Goal: Task Accomplishment & Management: Complete application form

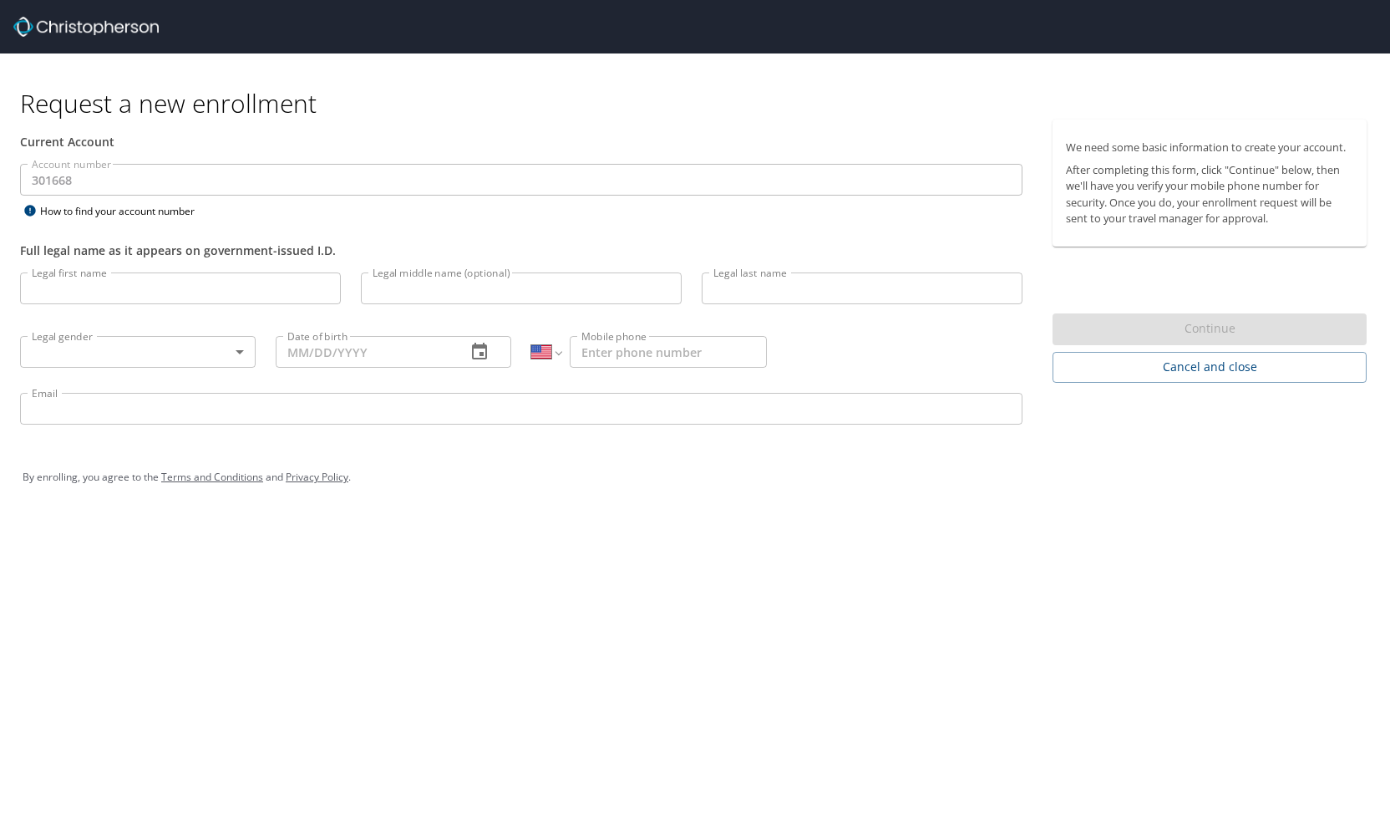
select select "US"
click at [135, 298] on input "Legal first name" at bounding box center [180, 288] width 321 height 32
type input "Demealla"
click at [757, 288] on input "Legal last name" at bounding box center [862, 288] width 321 height 32
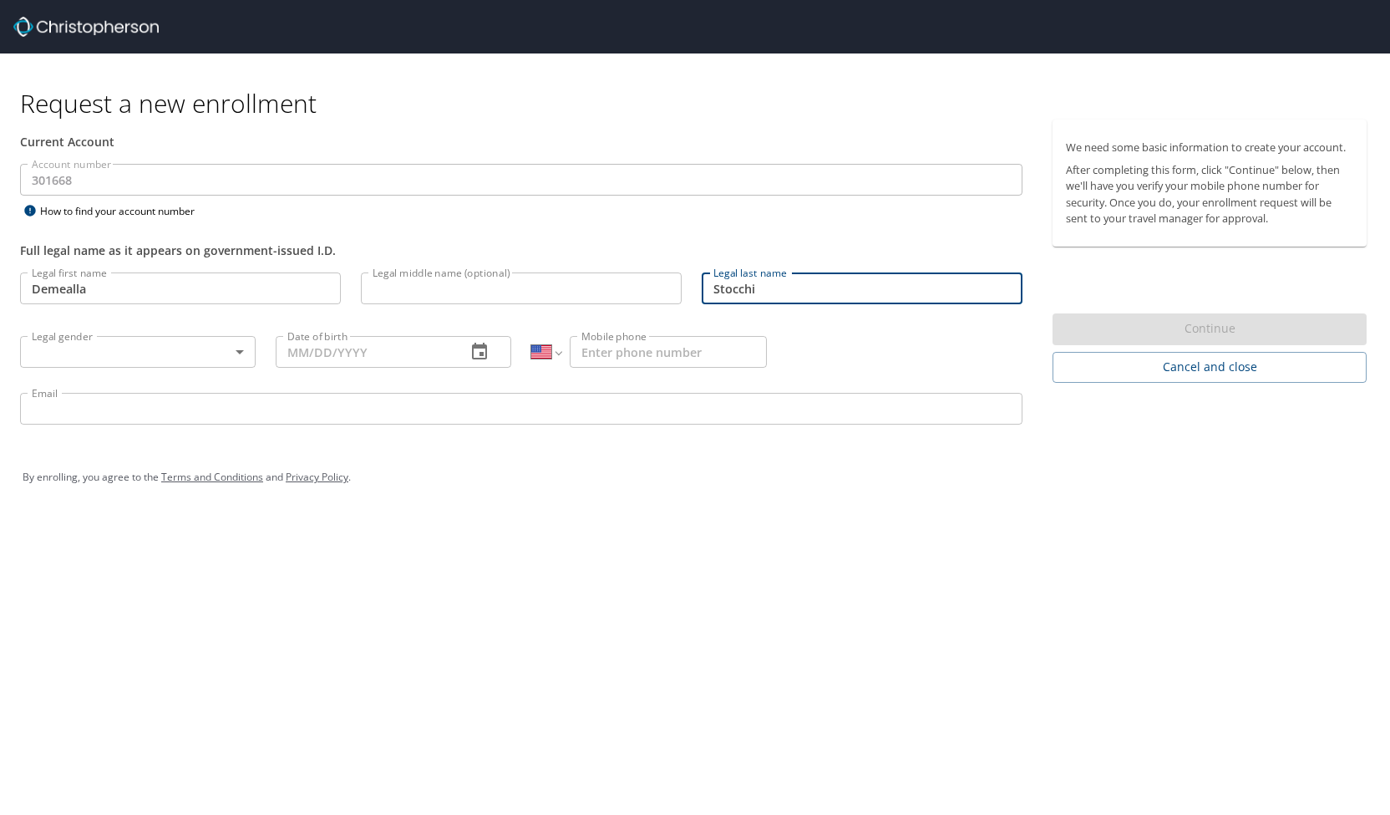
type input "Stocchi"
click at [171, 347] on body "Request a new enrollment Current Account Account number 301668 Account number H…" at bounding box center [695, 407] width 1390 height 815
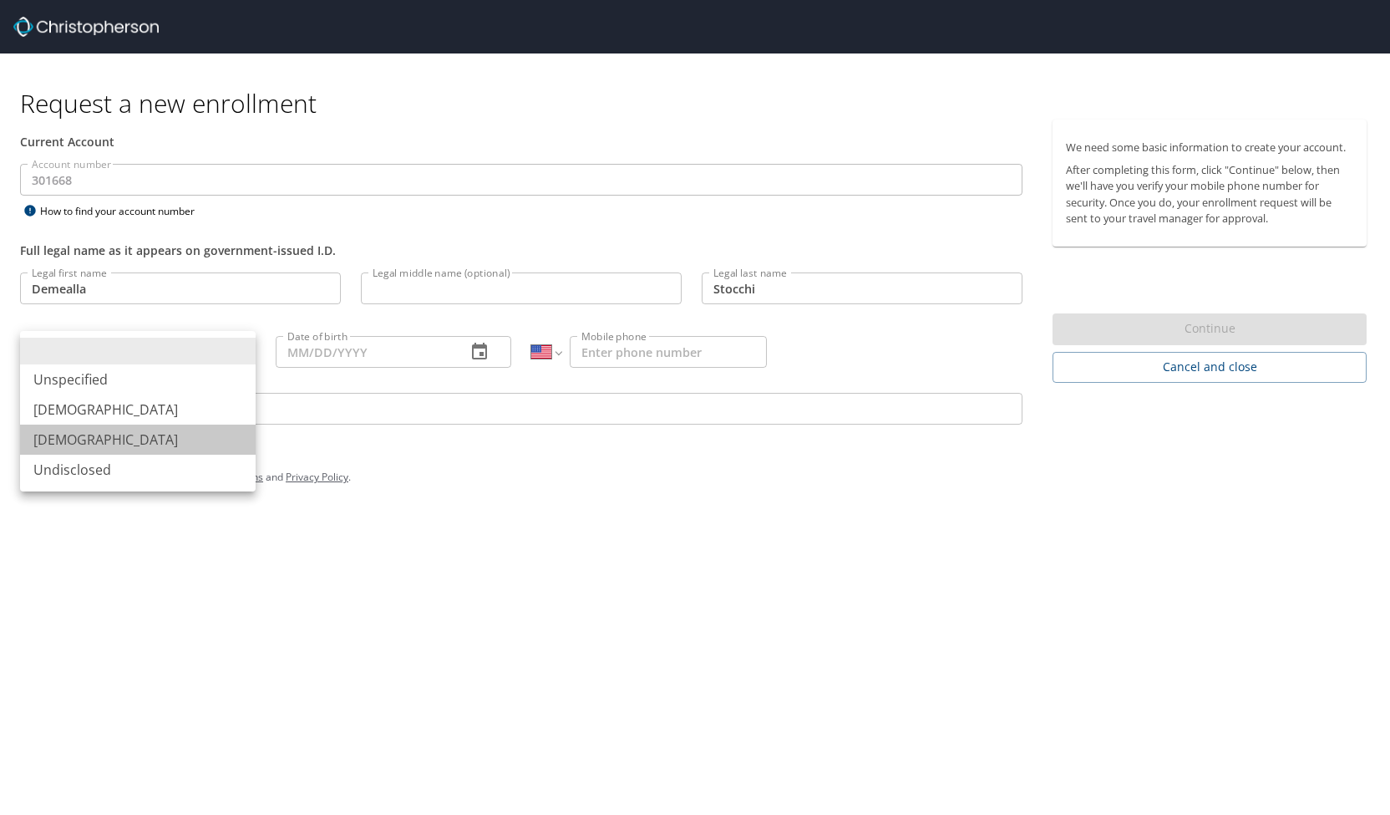
click at [170, 453] on li "[DEMOGRAPHIC_DATA]" at bounding box center [138, 439] width 236 height 30
type input "[DEMOGRAPHIC_DATA]"
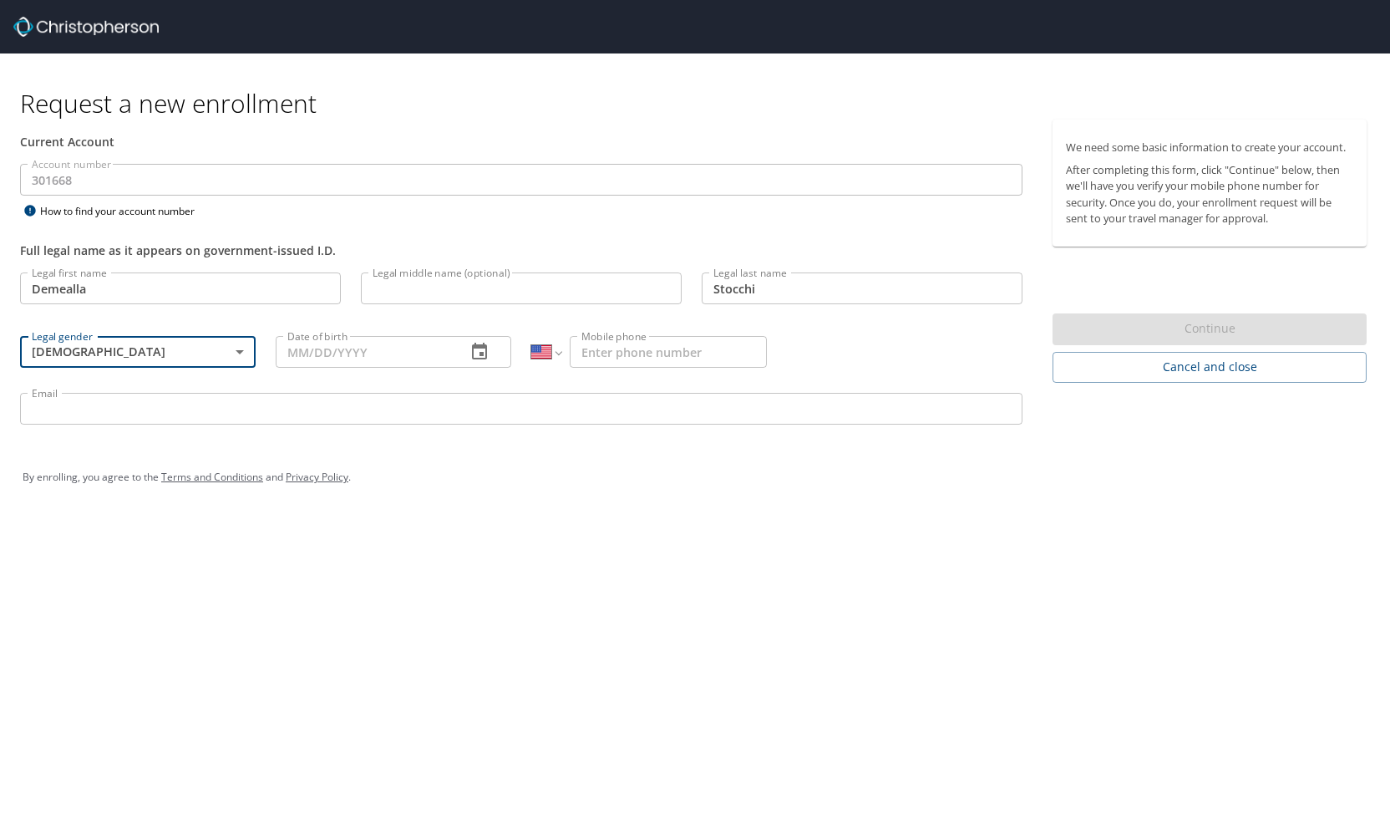
click at [292, 353] on input "Date of birth" at bounding box center [364, 352] width 177 height 32
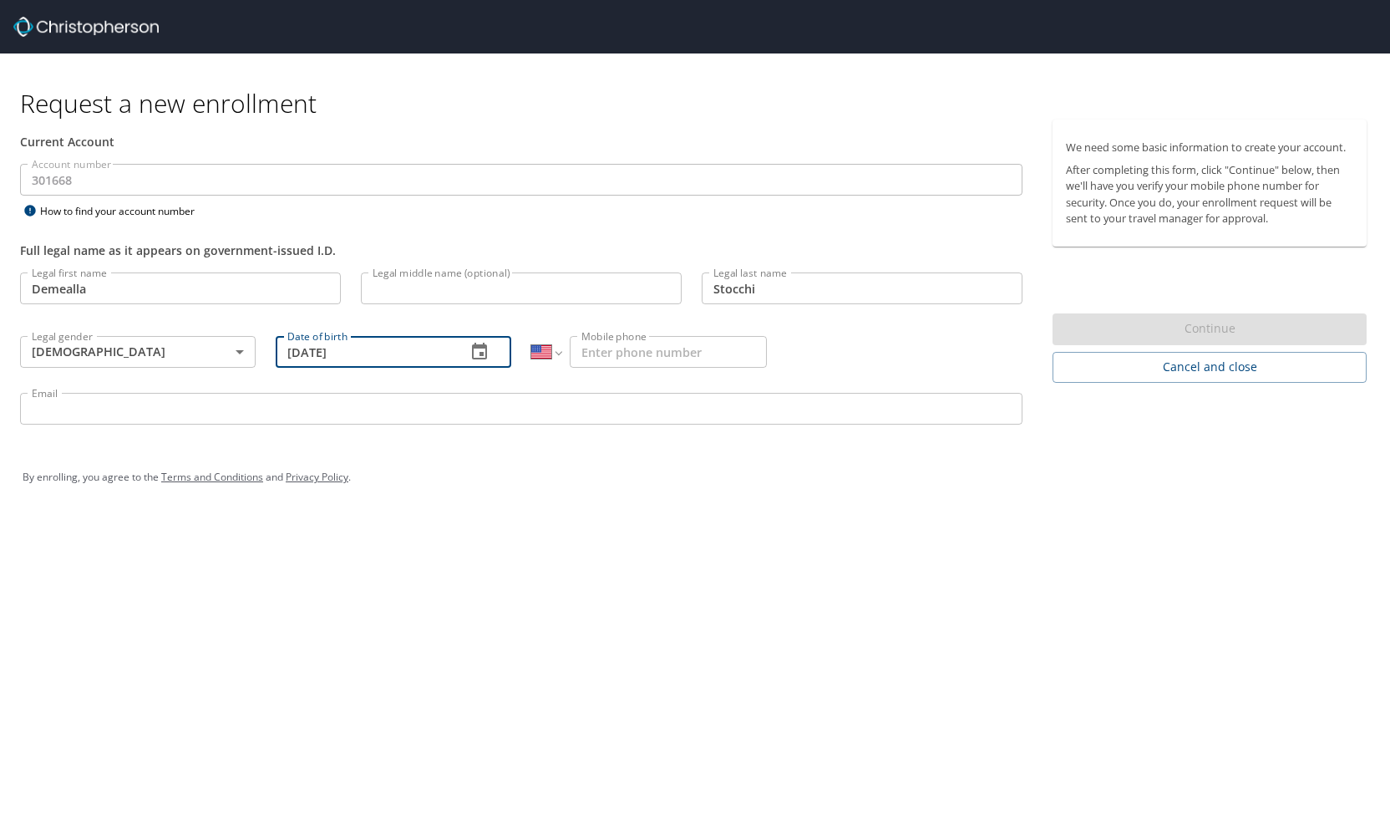
type input "[DATE]"
click at [607, 348] on input "Mobile phone" at bounding box center [668, 352] width 197 height 32
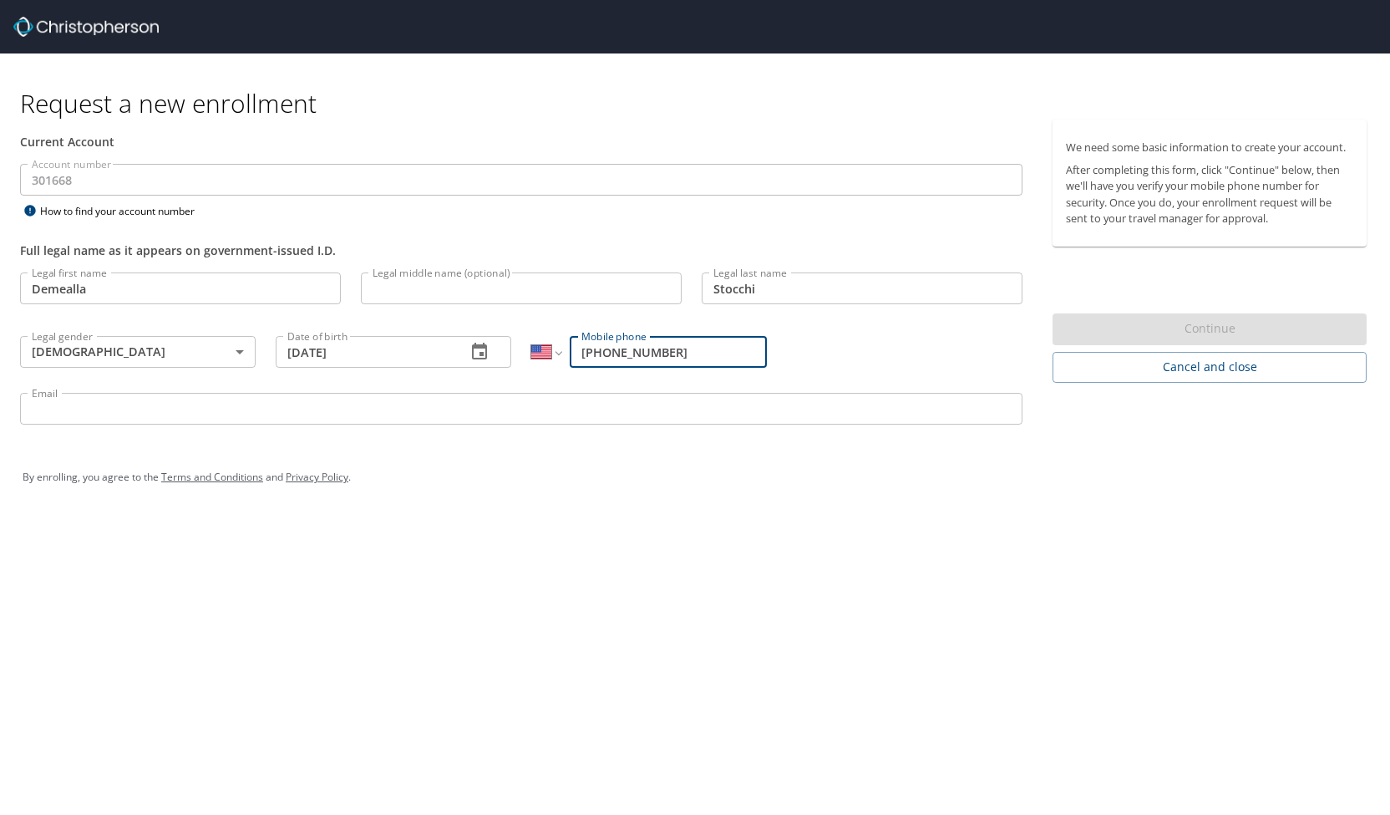
type input "[PHONE_NUMBER]"
click at [246, 408] on input "Email" at bounding box center [521, 409] width 1003 height 32
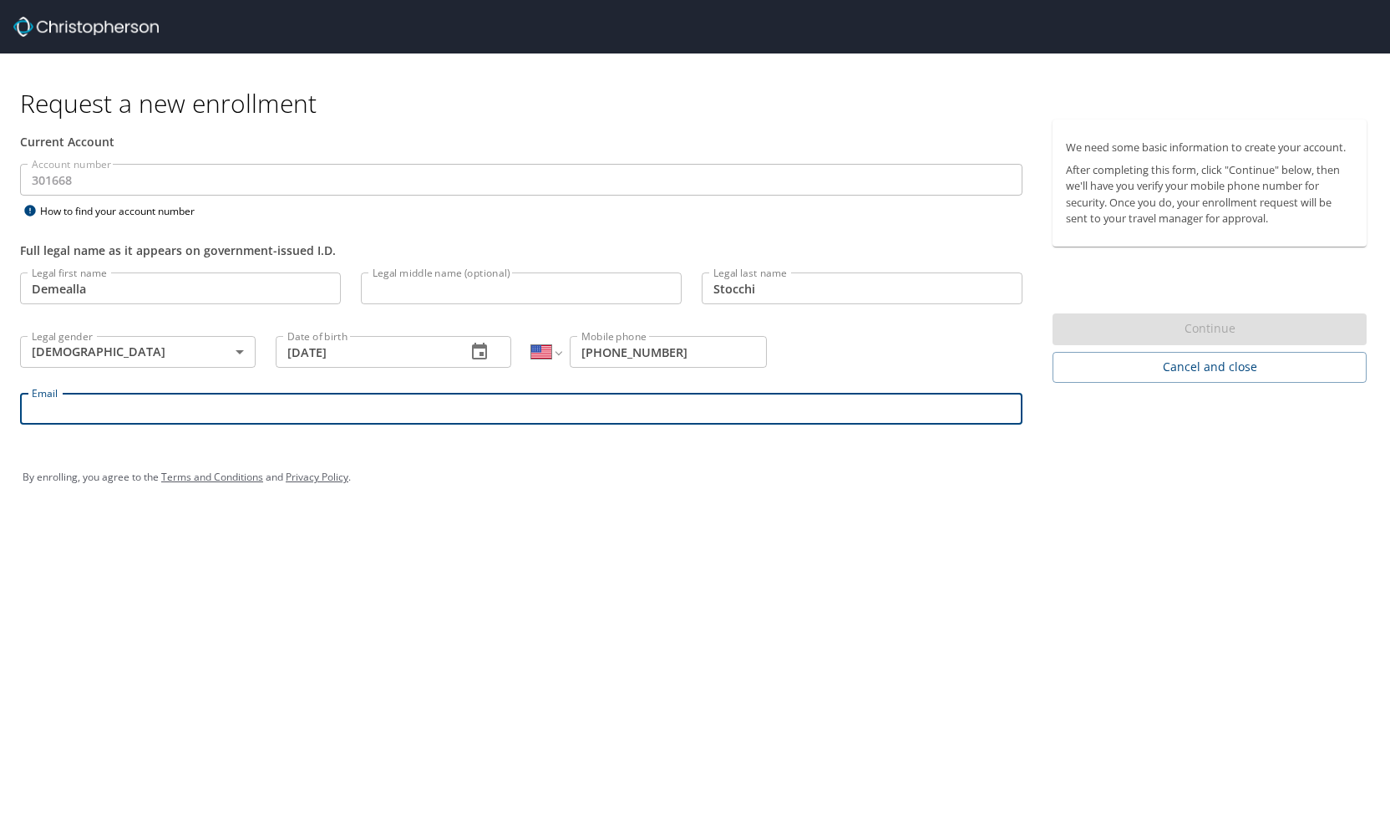
type input "[EMAIL_ADDRESS][DOMAIN_NAME]"
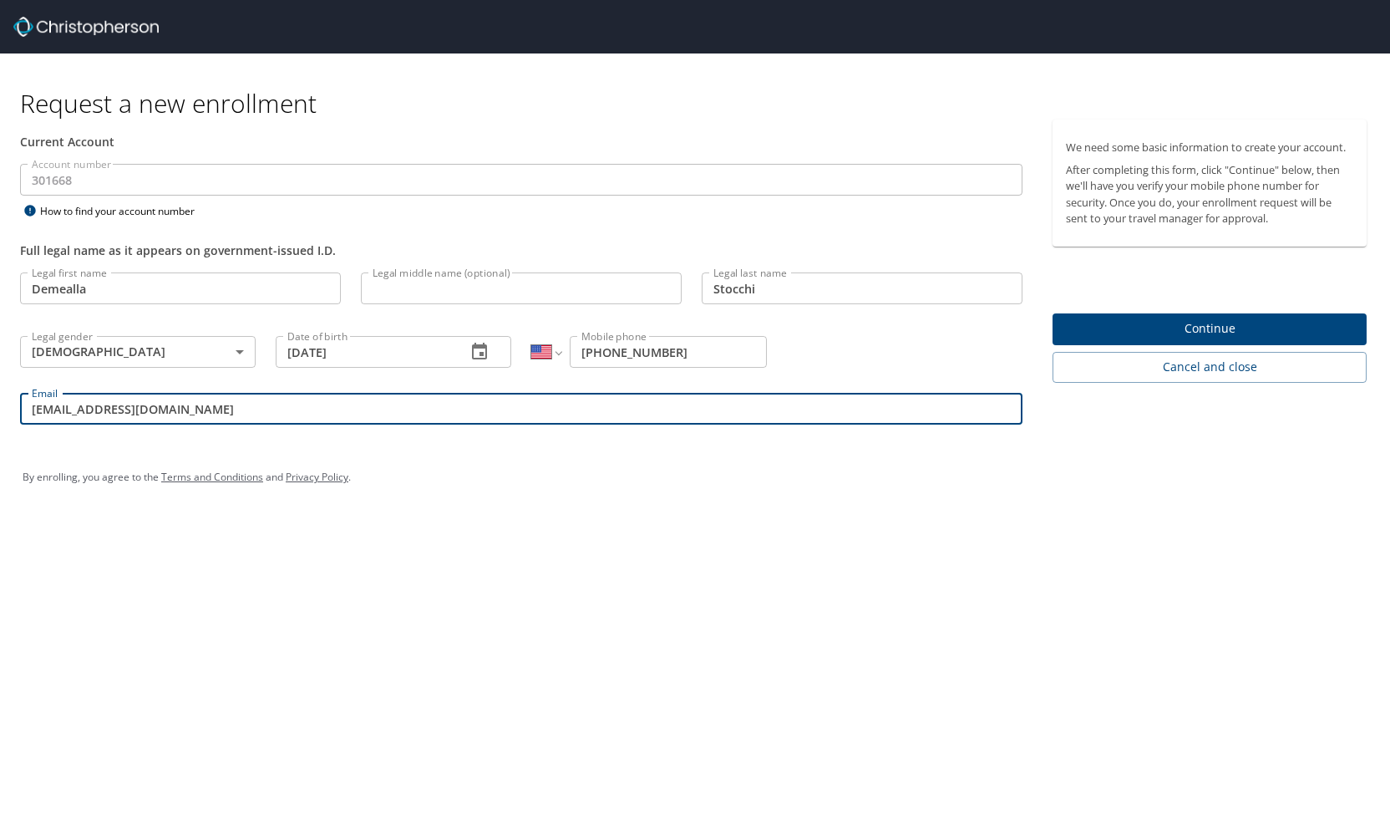
click at [1193, 332] on span "Continue" at bounding box center [1209, 328] width 287 height 21
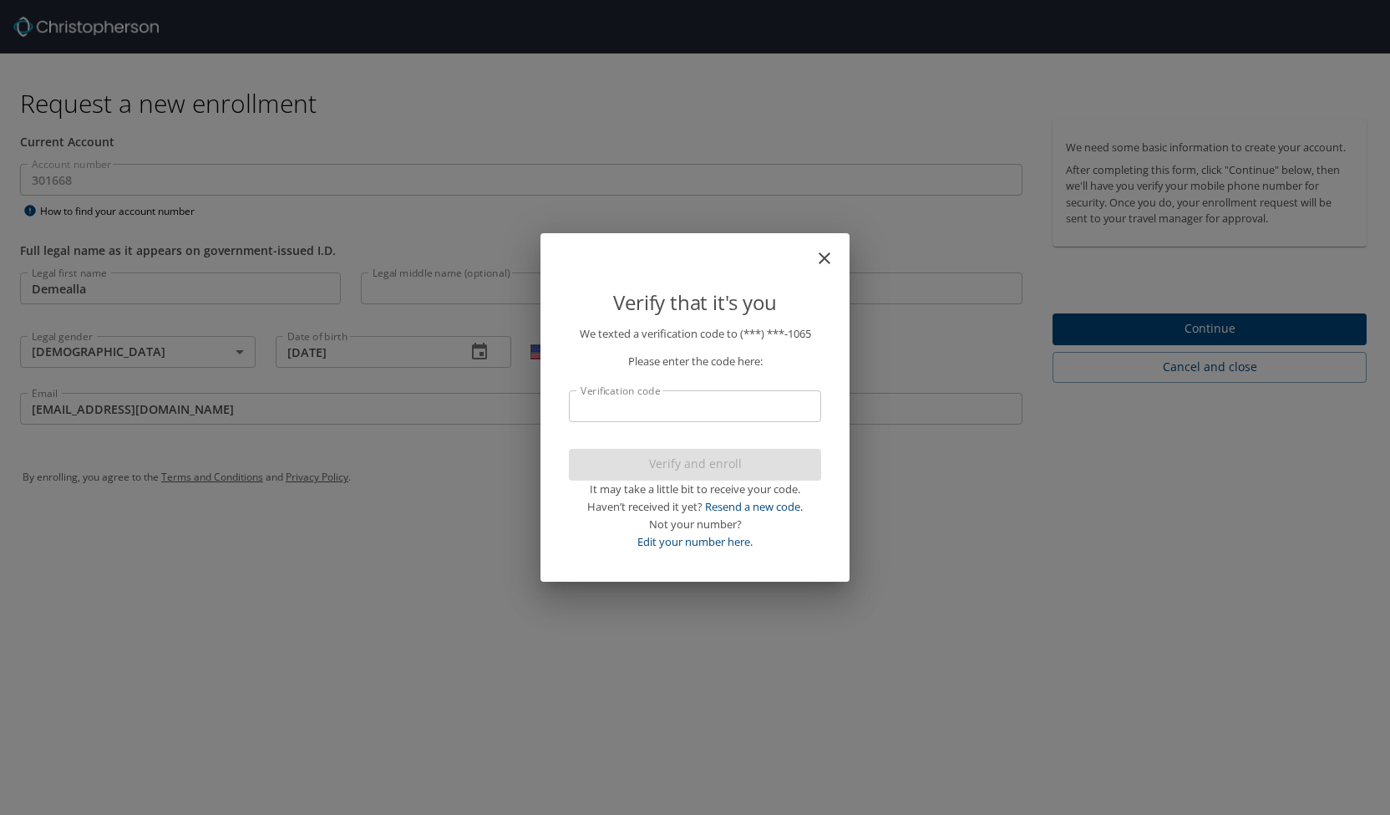
click at [726, 401] on input "Verification code" at bounding box center [695, 406] width 252 height 32
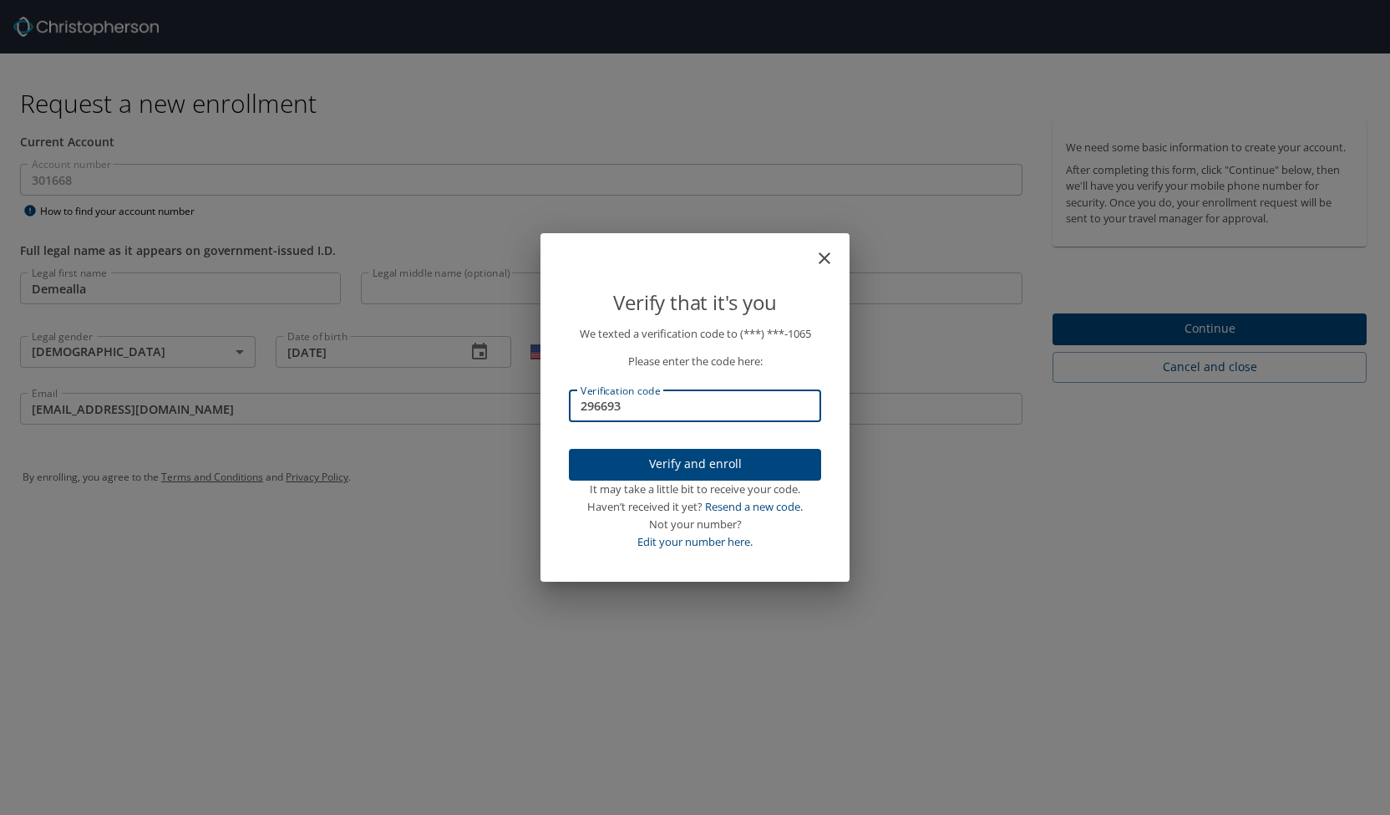
type input "296693"
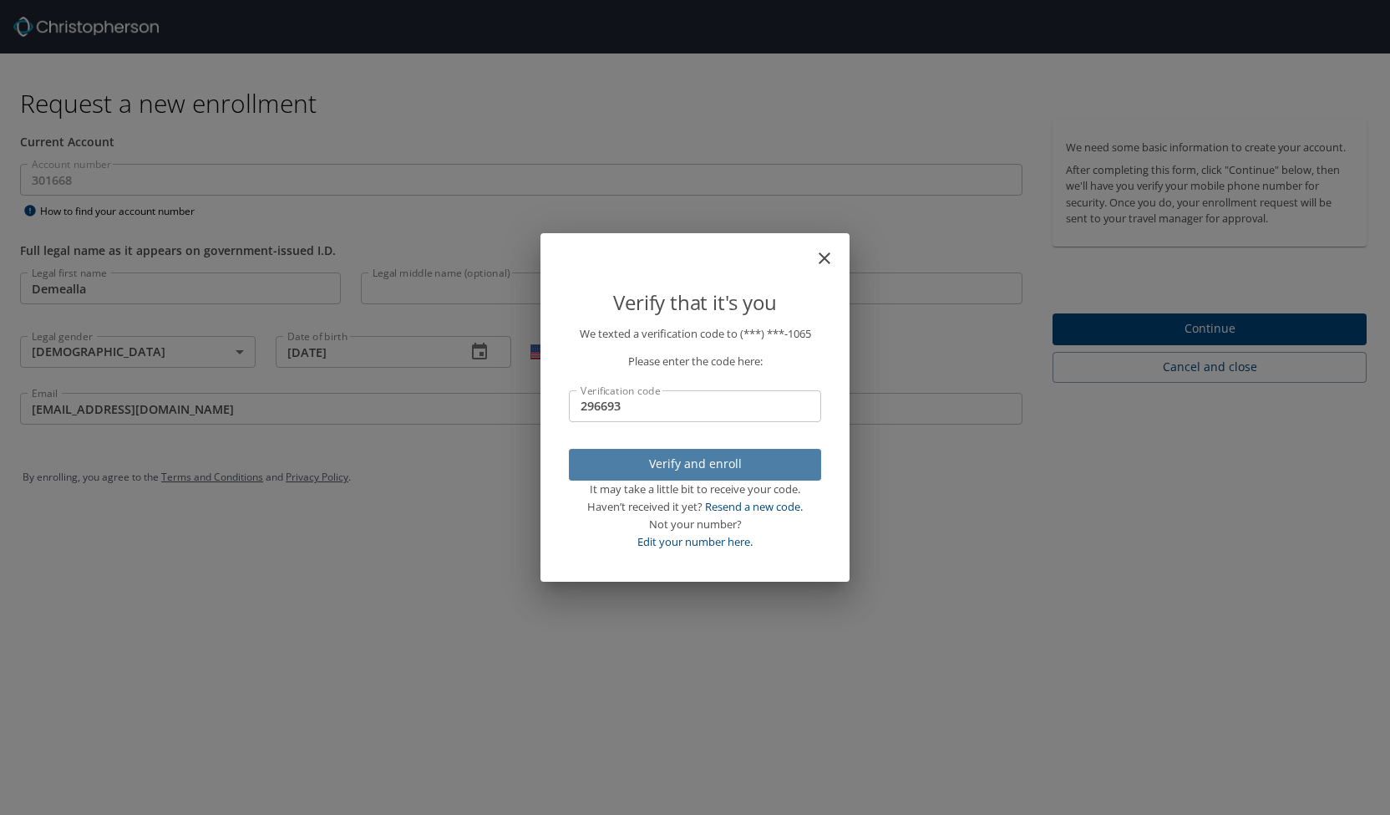
drag, startPoint x: 729, startPoint y: 461, endPoint x: 697, endPoint y: 453, distance: 32.8
click at [697, 453] on button "Verify and enroll" at bounding box center [695, 465] width 252 height 33
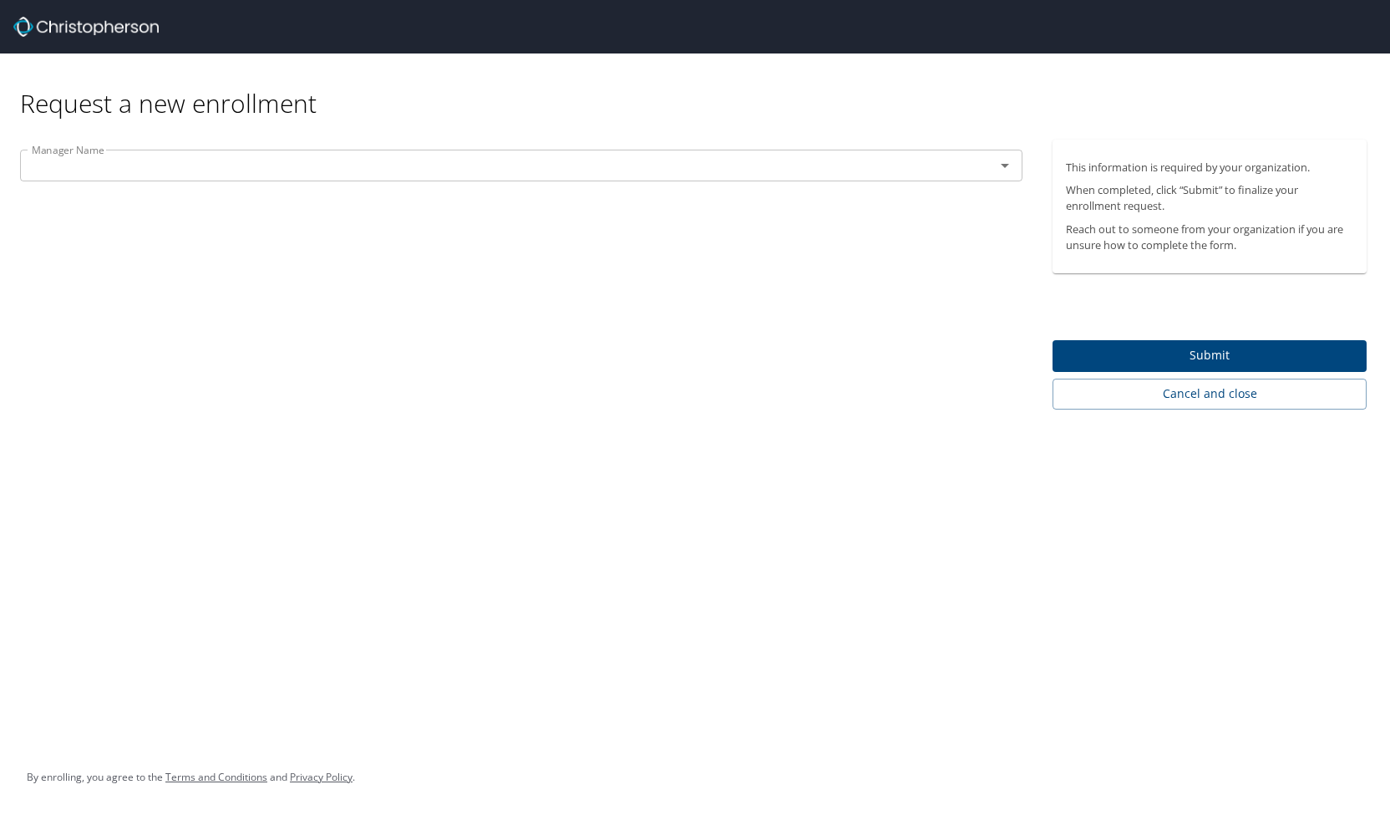
click at [697, 453] on div "Request a new enrollment Manager Name Manager Name This information is required…" at bounding box center [695, 407] width 1390 height 815
click at [150, 169] on input "text" at bounding box center [496, 166] width 943 height 22
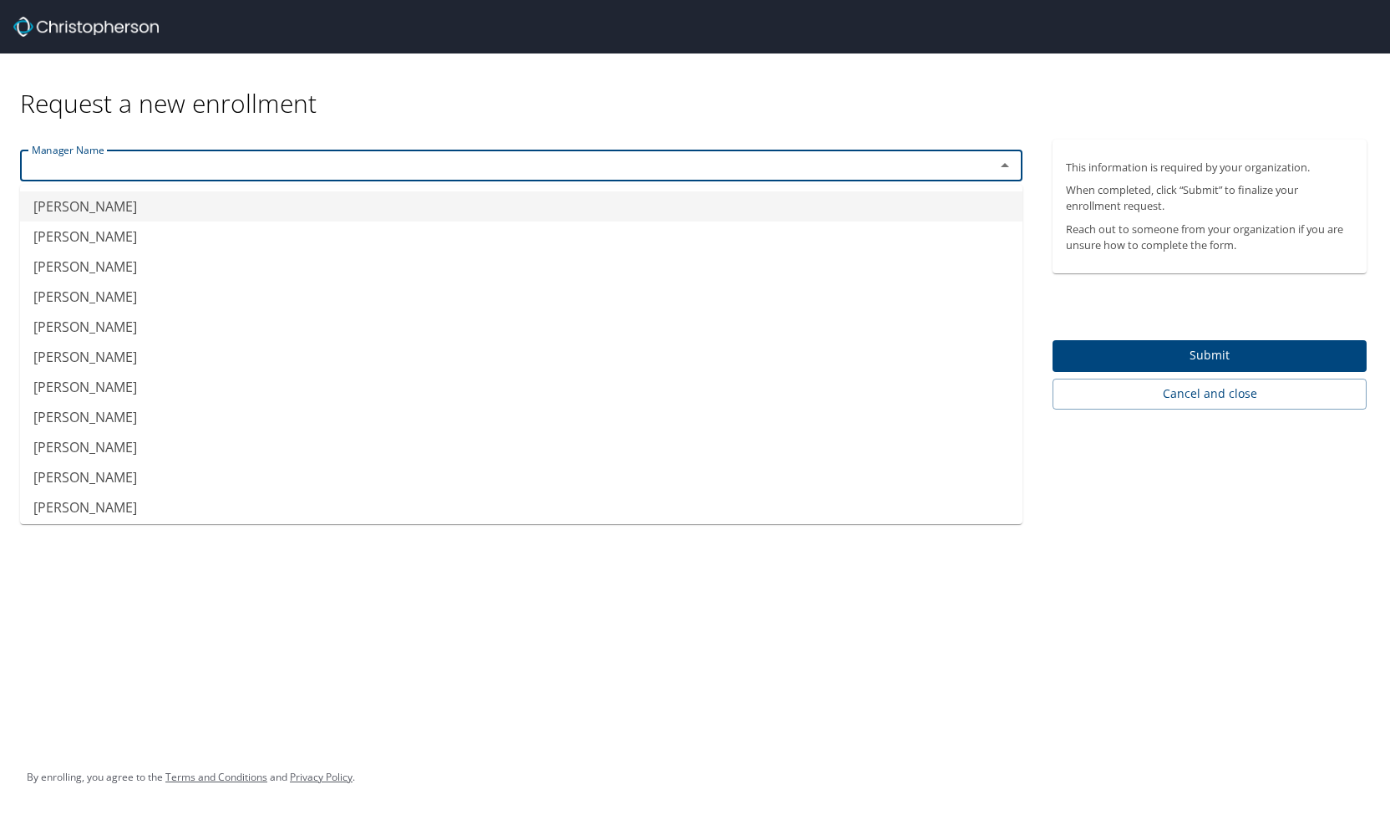
click at [180, 161] on input "text" at bounding box center [496, 166] width 943 height 22
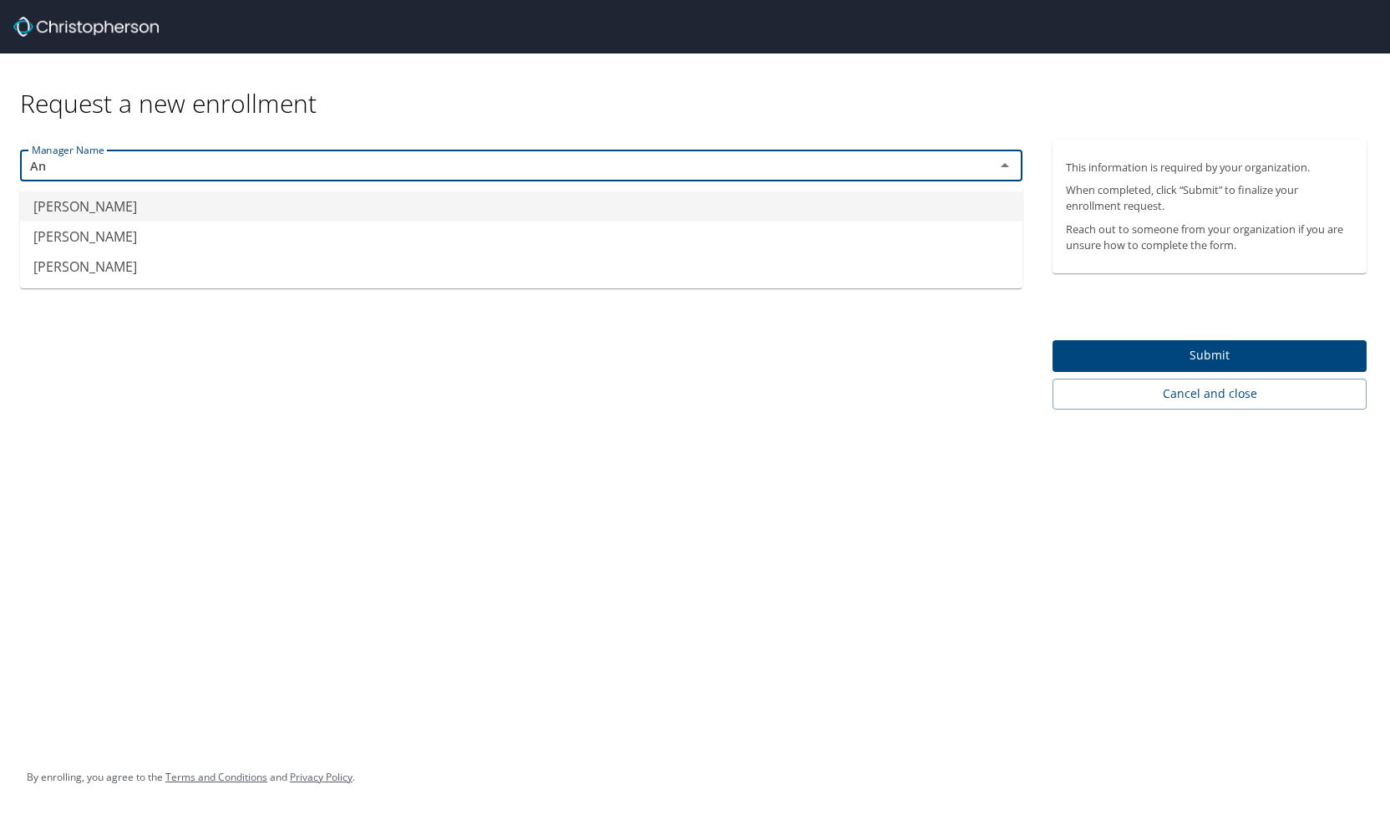
type input "A"
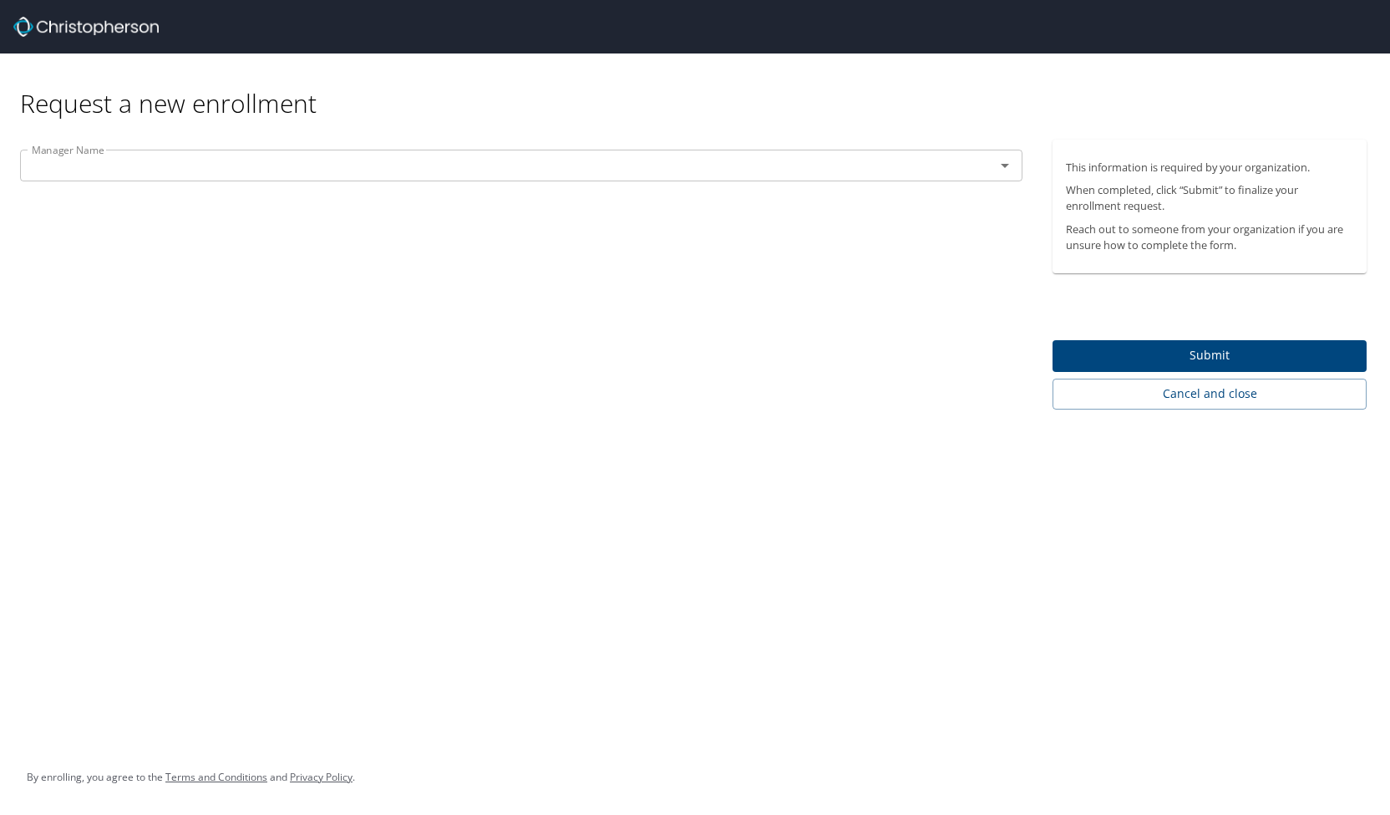
type input "[PERSON_NAME]"
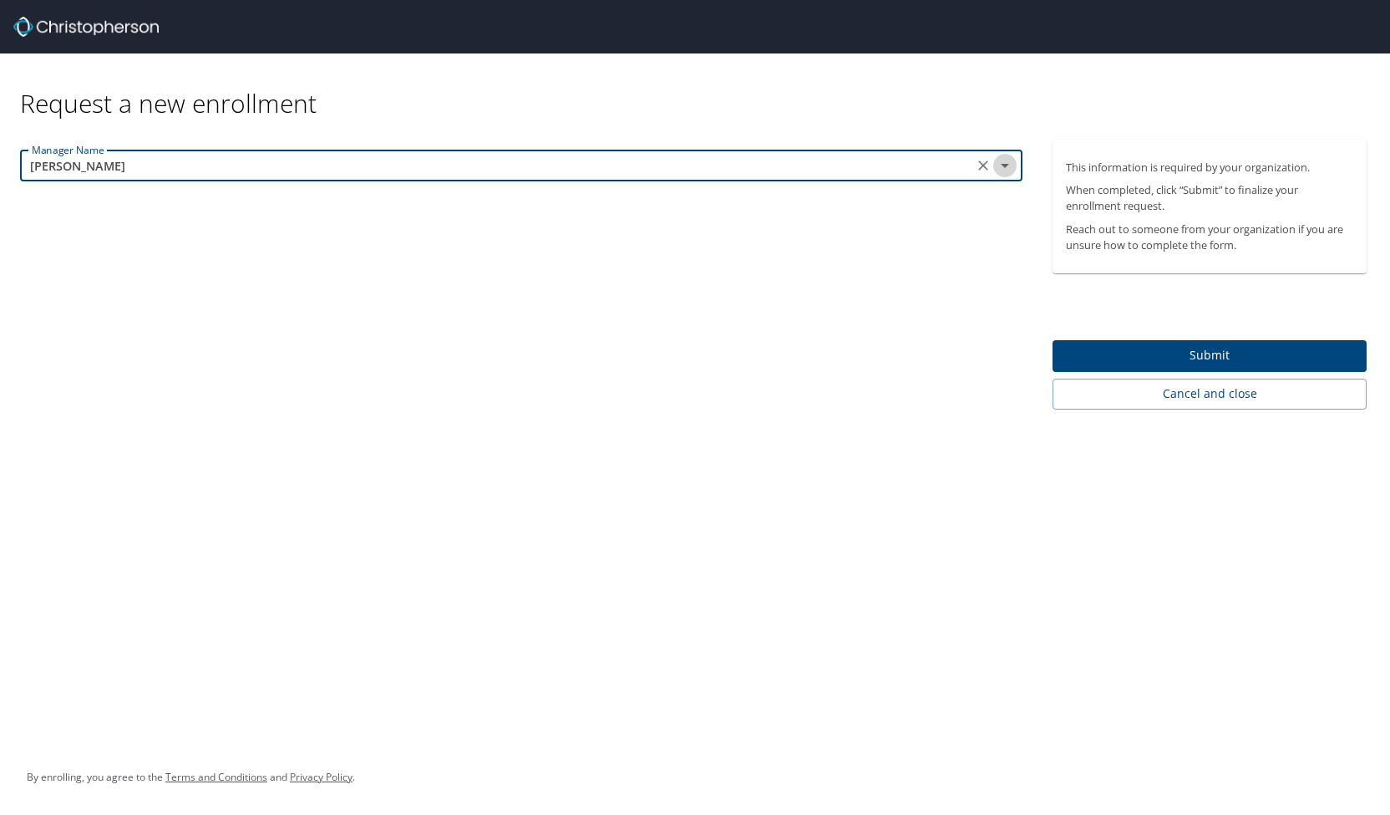
click at [1006, 168] on icon "Open" at bounding box center [1005, 165] width 20 height 20
